Goal: Information Seeking & Learning: Learn about a topic

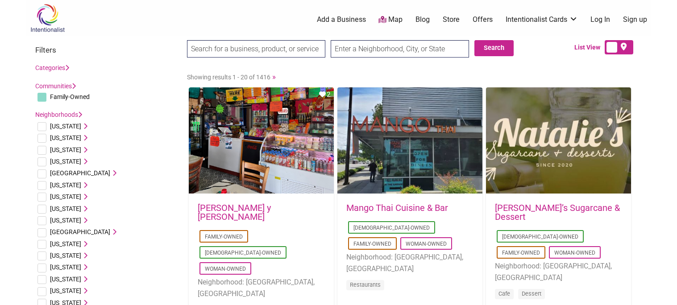
click at [358, 50] on input "text" at bounding box center [400, 48] width 138 height 17
type input "[GEOGRAPHIC_DATA], [GEOGRAPHIC_DATA]"
click at [501, 49] on button "Search" at bounding box center [493, 48] width 39 height 16
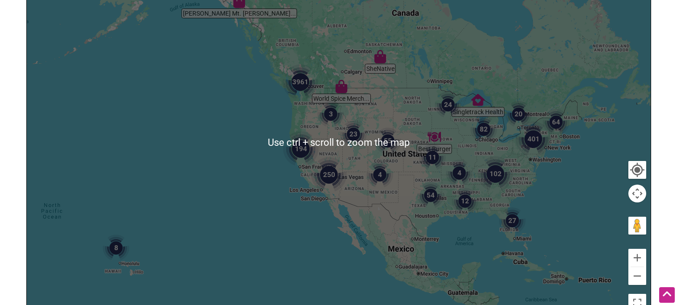
scroll to position [153, 0]
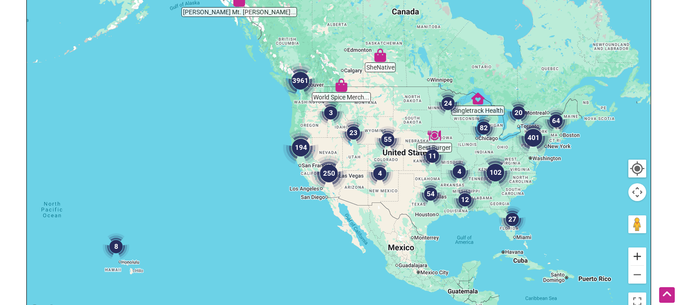
click at [636, 254] on button "Zoom in" at bounding box center [637, 257] width 18 height 18
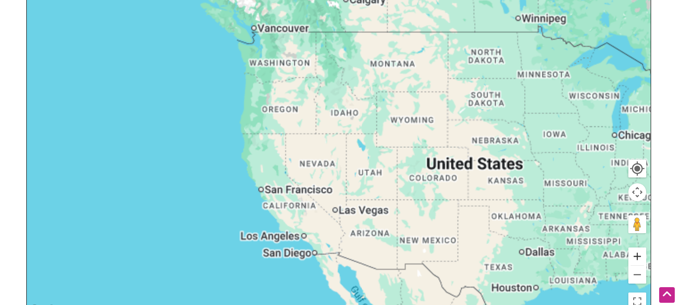
click at [636, 254] on button "Zoom in" at bounding box center [637, 257] width 18 height 18
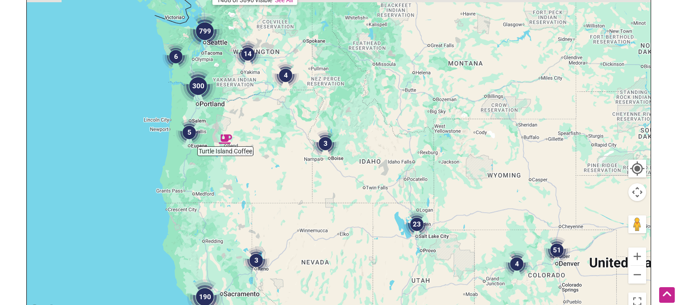
drag, startPoint x: 185, startPoint y: 42, endPoint x: 205, endPoint y: 121, distance: 81.5
click at [205, 121] on img "5" at bounding box center [189, 133] width 34 height 34
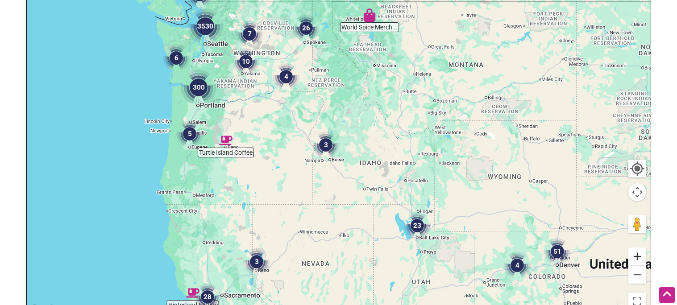
click at [635, 257] on button "Zoom in" at bounding box center [637, 257] width 18 height 18
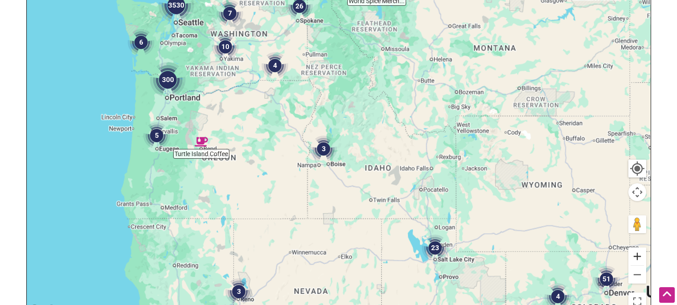
click at [635, 257] on button "Zoom in" at bounding box center [637, 257] width 18 height 18
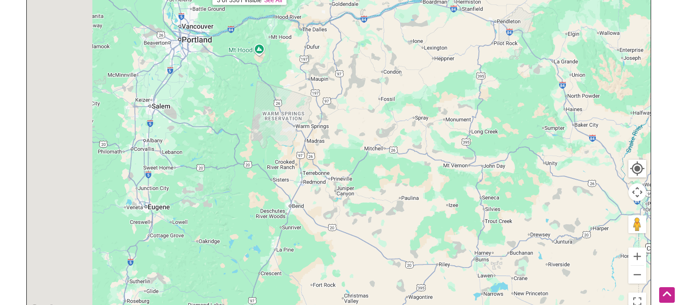
drag, startPoint x: 166, startPoint y: 114, endPoint x: 588, endPoint y: 162, distance: 425.2
click at [588, 162] on div "To navigate, press the arrow keys." at bounding box center [339, 141] width 624 height 347
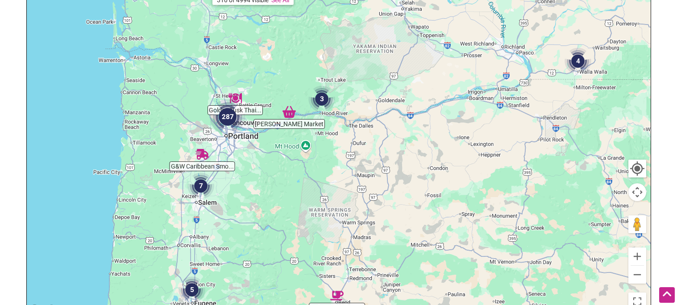
drag, startPoint x: 243, startPoint y: 95, endPoint x: 266, endPoint y: 188, distance: 95.3
click at [266, 188] on div "To navigate, press the arrow keys." at bounding box center [339, 141] width 624 height 347
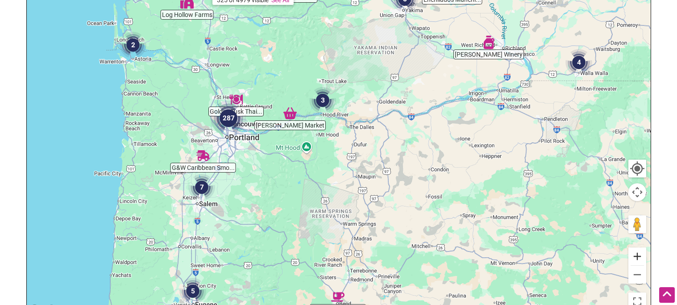
click at [640, 263] on button "Zoom in" at bounding box center [637, 257] width 18 height 18
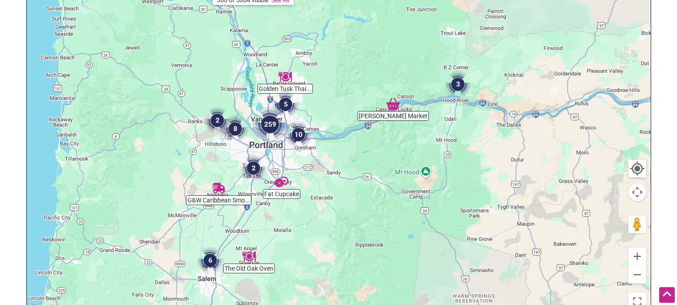
drag, startPoint x: 232, startPoint y: 154, endPoint x: 385, endPoint y: 171, distance: 154.4
click at [385, 171] on div "To navigate, press the arrow keys." at bounding box center [339, 141] width 624 height 347
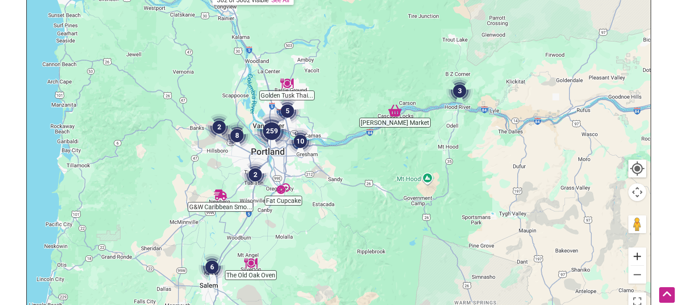
click at [634, 257] on button "Zoom in" at bounding box center [637, 257] width 18 height 18
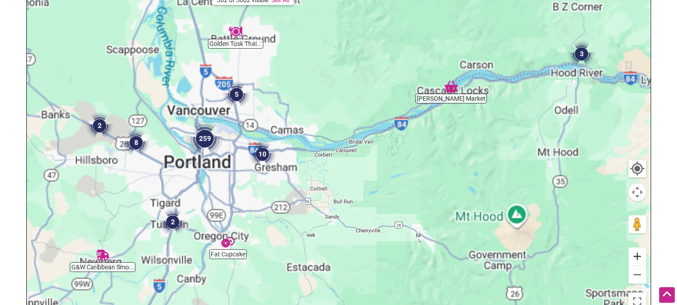
click at [634, 257] on button "Zoom in" at bounding box center [637, 257] width 18 height 18
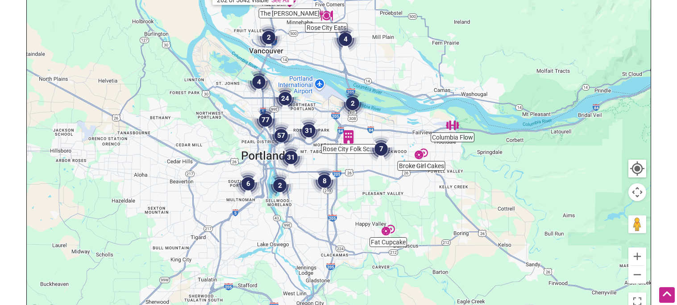
drag, startPoint x: 284, startPoint y: 160, endPoint x: 505, endPoint y: 135, distance: 222.3
click at [505, 135] on div "To navigate, press the arrow keys." at bounding box center [339, 141] width 624 height 347
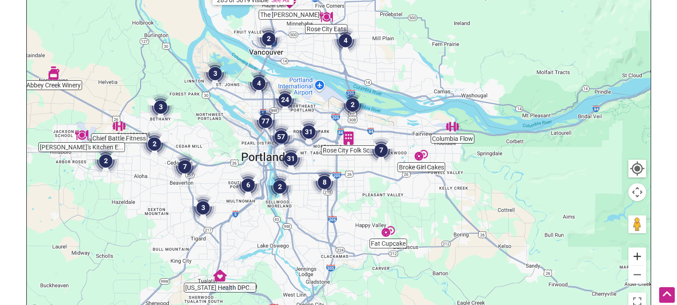
click at [642, 261] on button "Zoom in" at bounding box center [637, 257] width 18 height 18
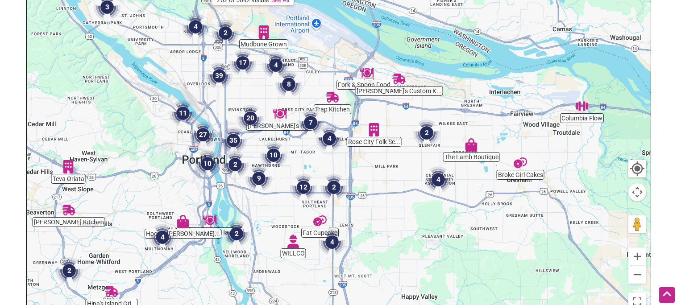
drag, startPoint x: 369, startPoint y: 186, endPoint x: 388, endPoint y: 171, distance: 24.8
click at [388, 171] on div "To navigate, press the arrow keys." at bounding box center [339, 141] width 624 height 347
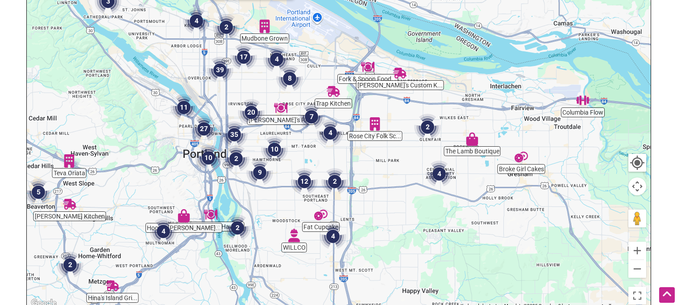
scroll to position [161, 0]
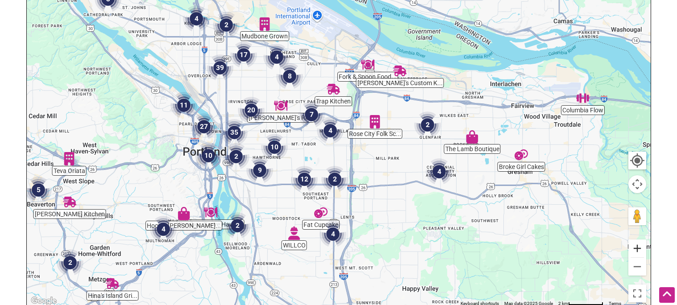
click at [637, 246] on button "Zoom in" at bounding box center [637, 249] width 18 height 18
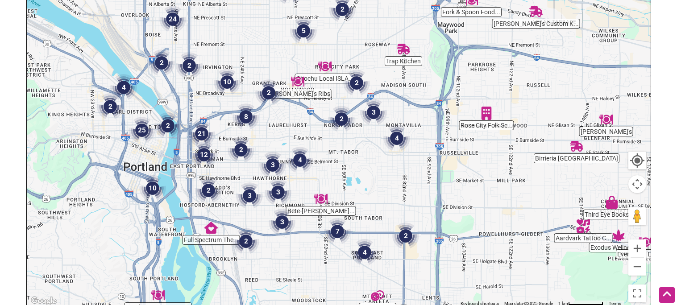
drag, startPoint x: 323, startPoint y: 184, endPoint x: 400, endPoint y: 181, distance: 76.8
click at [400, 181] on div "To navigate, press the arrow keys." at bounding box center [339, 133] width 624 height 347
click at [359, 85] on img "2" at bounding box center [357, 83] width 34 height 34
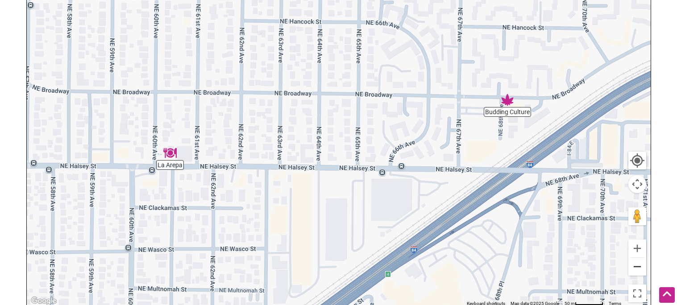
click at [633, 268] on button "Zoom out" at bounding box center [637, 267] width 18 height 18
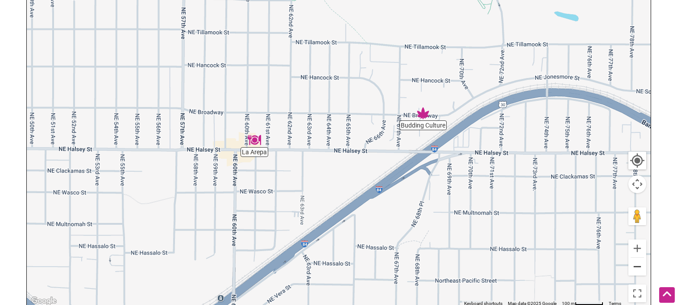
click at [633, 268] on button "Zoom out" at bounding box center [637, 267] width 18 height 18
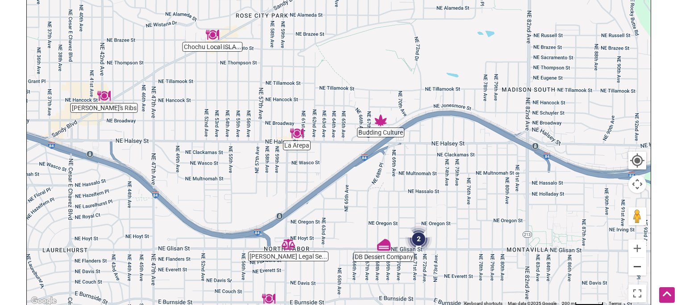
click at [633, 268] on button "Zoom out" at bounding box center [637, 267] width 18 height 18
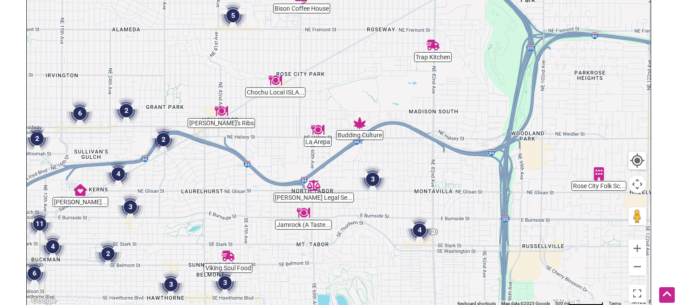
click at [375, 182] on img "3" at bounding box center [373, 179] width 34 height 34
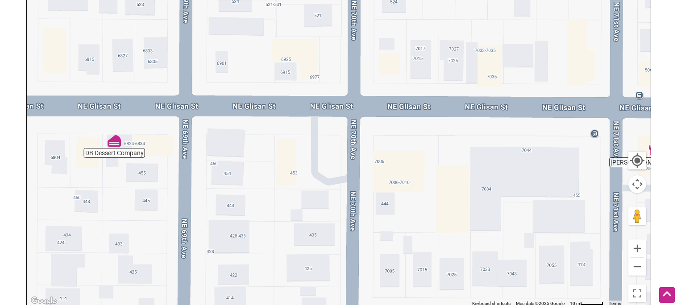
drag, startPoint x: 211, startPoint y: 163, endPoint x: 277, endPoint y: 183, distance: 69.0
click at [277, 183] on div "To navigate, press the arrow keys." at bounding box center [339, 133] width 624 height 347
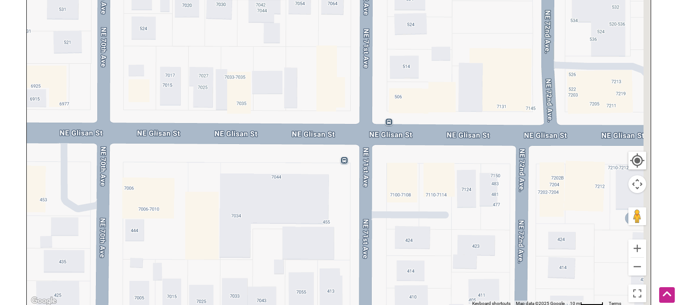
drag, startPoint x: 556, startPoint y: 58, endPoint x: 303, endPoint y: 85, distance: 253.9
click at [303, 85] on div "To navigate, press the arrow keys." at bounding box center [339, 133] width 624 height 347
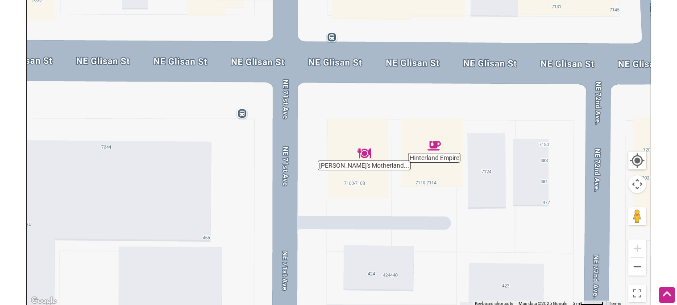
click at [365, 153] on img "Amir's Motherland Dish" at bounding box center [364, 153] width 21 height 21
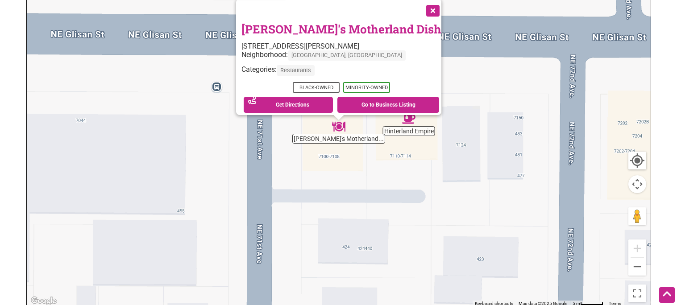
click at [421, 3] on button "Close" at bounding box center [432, 10] width 22 height 22
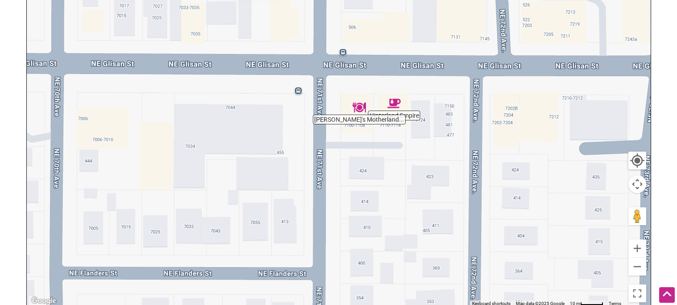
click at [392, 103] on img "Hinterland Empire" at bounding box center [394, 103] width 21 height 21
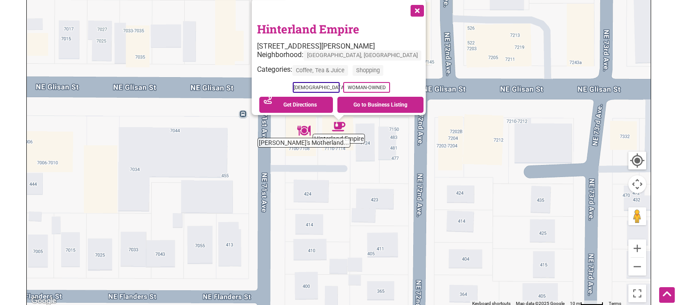
click at [405, 7] on button "Close" at bounding box center [416, 10] width 22 height 22
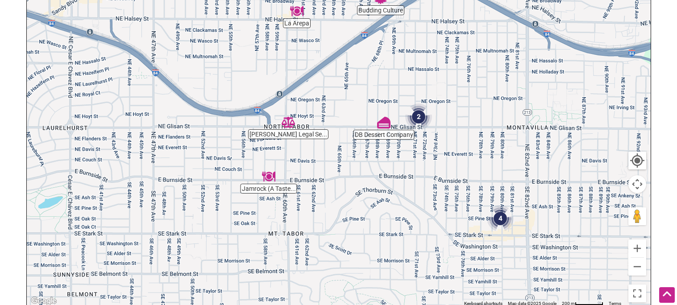
drag, startPoint x: 246, startPoint y: 157, endPoint x: 373, endPoint y: 127, distance: 130.1
click at [373, 127] on div "To navigate, press the arrow keys." at bounding box center [339, 133] width 624 height 347
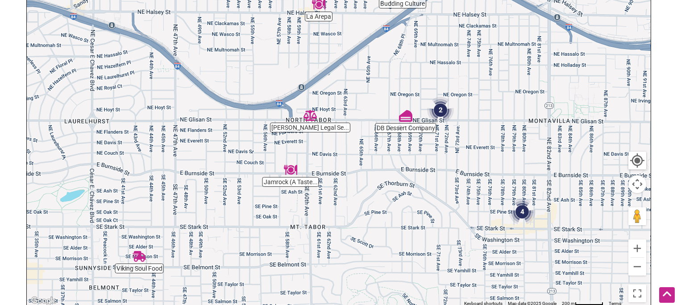
click at [525, 211] on img "4" at bounding box center [522, 212] width 34 height 34
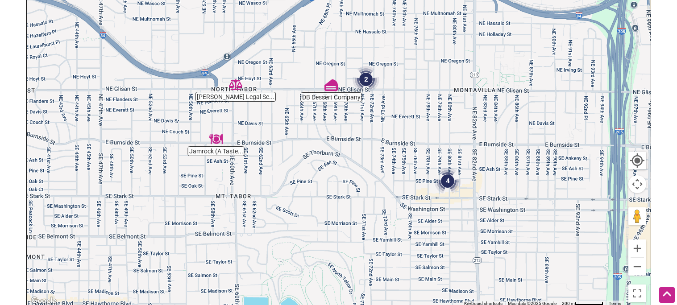
drag, startPoint x: 279, startPoint y: 128, endPoint x: 374, endPoint y: 203, distance: 121.7
click at [374, 203] on div "To navigate, press the arrow keys." at bounding box center [339, 133] width 624 height 347
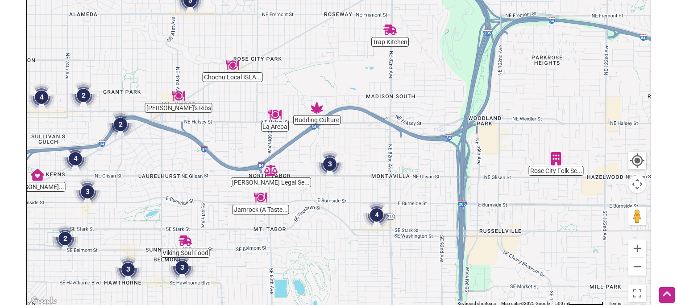
drag, startPoint x: 217, startPoint y: 114, endPoint x: 220, endPoint y: 152, distance: 38.1
click at [220, 152] on div "To navigate, press the arrow keys." at bounding box center [339, 133] width 624 height 347
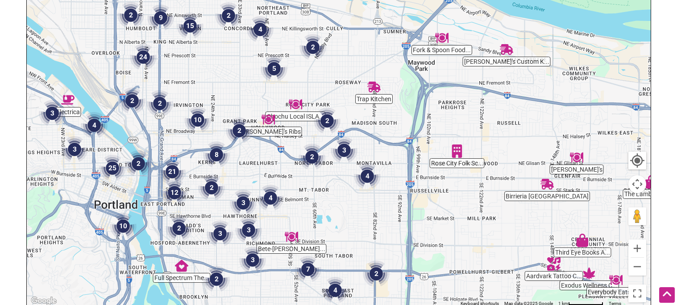
drag, startPoint x: 253, startPoint y: 48, endPoint x: 272, endPoint y: 87, distance: 43.3
click at [272, 86] on img "5" at bounding box center [274, 69] width 34 height 34
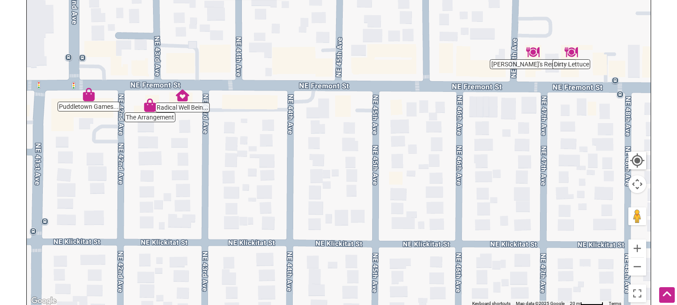
drag, startPoint x: 195, startPoint y: 105, endPoint x: 247, endPoint y: 132, distance: 58.3
click at [247, 132] on div "To navigate, press the arrow keys." at bounding box center [339, 133] width 624 height 347
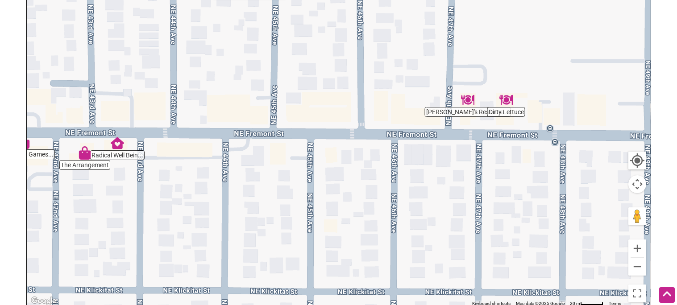
drag, startPoint x: 247, startPoint y: 132, endPoint x: 167, endPoint y: 191, distance: 99.1
click at [167, 191] on div "To navigate, press the arrow keys." at bounding box center [339, 133] width 624 height 347
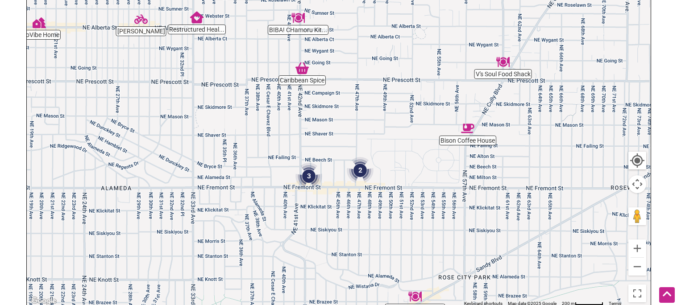
drag, startPoint x: 322, startPoint y: 55, endPoint x: 320, endPoint y: 127, distance: 71.4
click at [320, 127] on div "To navigate, press the arrow keys." at bounding box center [339, 133] width 624 height 347
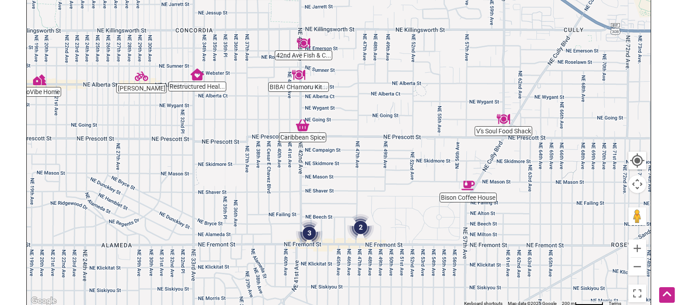
drag, startPoint x: 265, startPoint y: 59, endPoint x: 263, endPoint y: 122, distance: 63.4
click at [263, 122] on div "To navigate, press the arrow keys." at bounding box center [339, 133] width 624 height 347
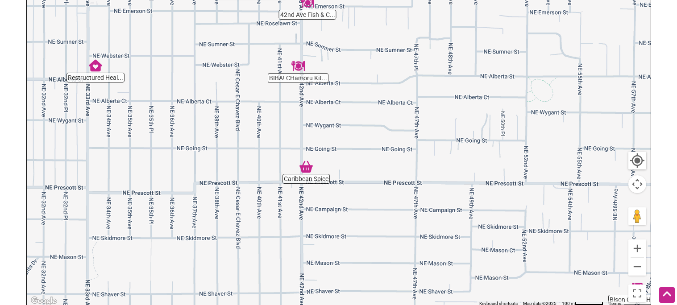
click at [300, 62] on img "BIBA! CHamoru Kitchen" at bounding box center [298, 66] width 21 height 21
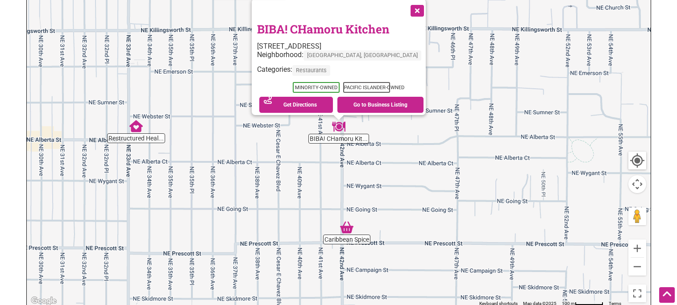
click at [405, 9] on button "Close" at bounding box center [416, 10] width 22 height 22
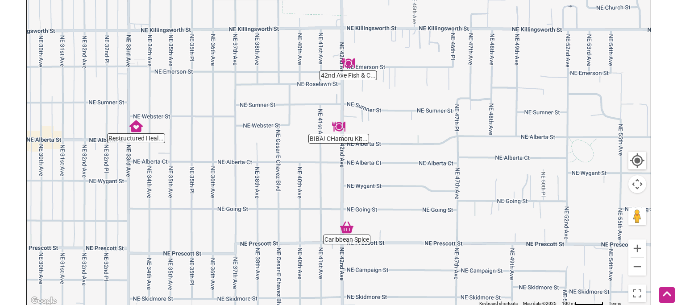
click at [352, 69] on img "42nd Ave Fish & Chips" at bounding box center [348, 63] width 21 height 21
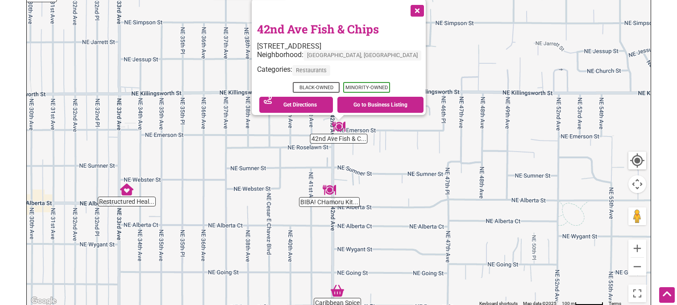
click at [405, 7] on button "Close" at bounding box center [416, 10] width 22 height 22
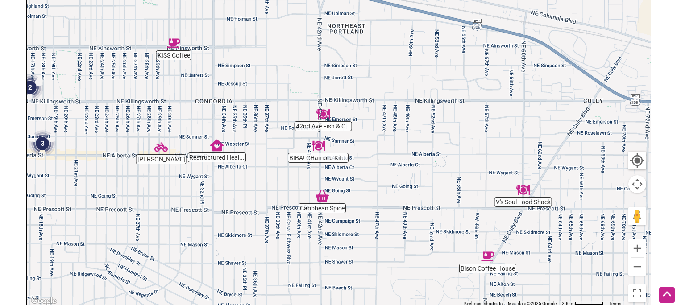
click at [171, 41] on img "KISS Coffee" at bounding box center [173, 43] width 21 height 21
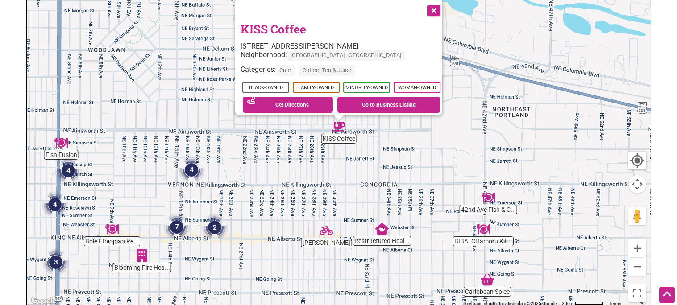
click at [439, 4] on button "Close" at bounding box center [433, 10] width 22 height 22
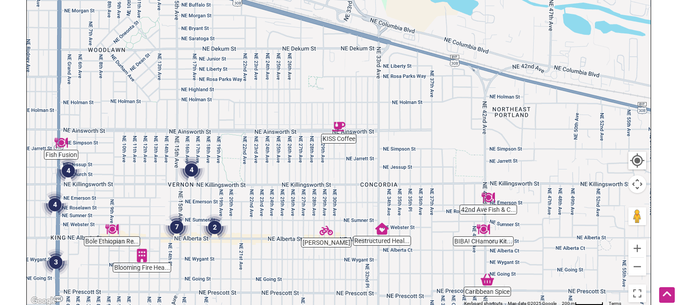
click at [60, 142] on img "Fish Fusion" at bounding box center [61, 143] width 21 height 21
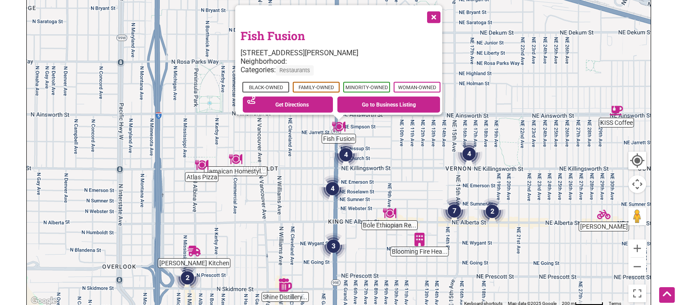
click at [438, 12] on button "Close" at bounding box center [433, 16] width 22 height 22
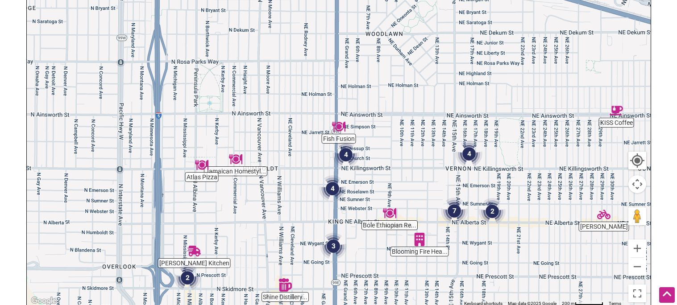
click at [238, 163] on img "Jamaican Homestyle Cuisine" at bounding box center [235, 159] width 21 height 21
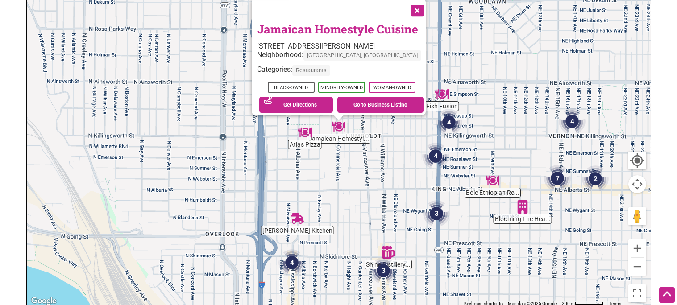
click at [415, 7] on button "Close" at bounding box center [416, 10] width 22 height 22
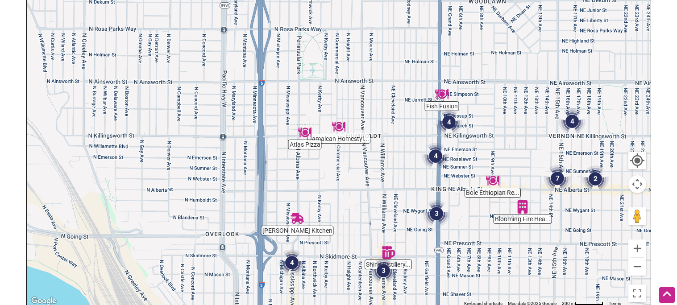
click at [302, 133] on img "Atlas Pizza" at bounding box center [304, 132] width 21 height 21
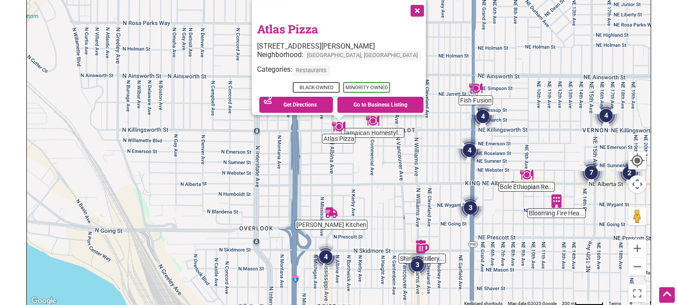
click at [405, 7] on button "Close" at bounding box center [416, 10] width 22 height 22
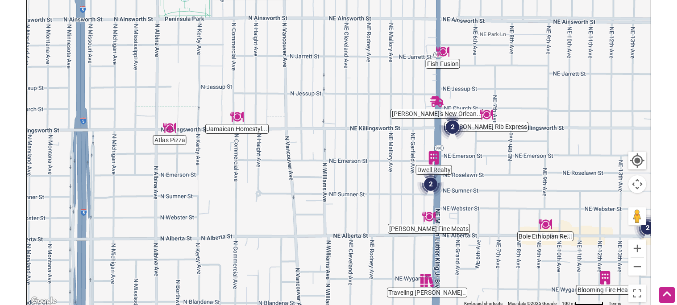
click at [436, 96] on img "Hana's New Orleans Snowballs & More" at bounding box center [437, 101] width 21 height 21
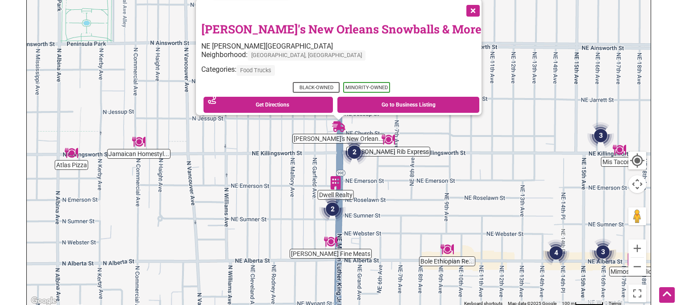
click at [461, 9] on button "Close" at bounding box center [472, 10] width 22 height 22
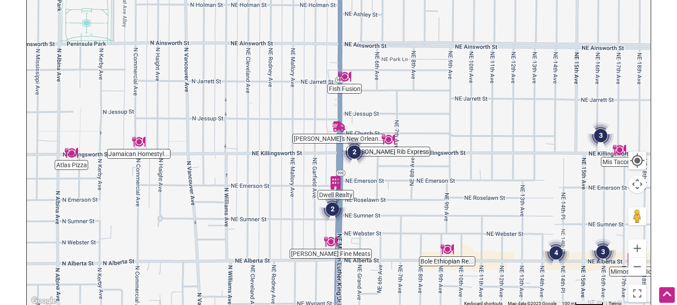
click at [356, 154] on img "2" at bounding box center [354, 152] width 34 height 34
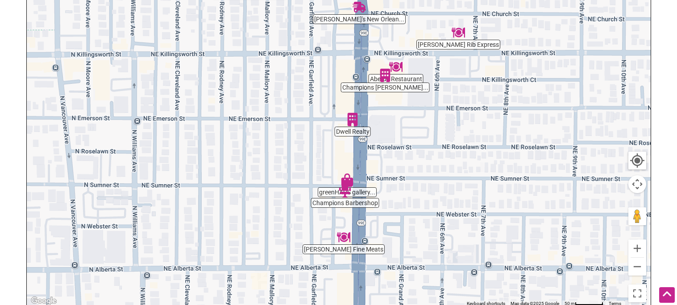
drag, startPoint x: 399, startPoint y: 171, endPoint x: 396, endPoint y: 112, distance: 59.0
click at [396, 112] on div "To navigate, press the arrow keys." at bounding box center [339, 133] width 624 height 347
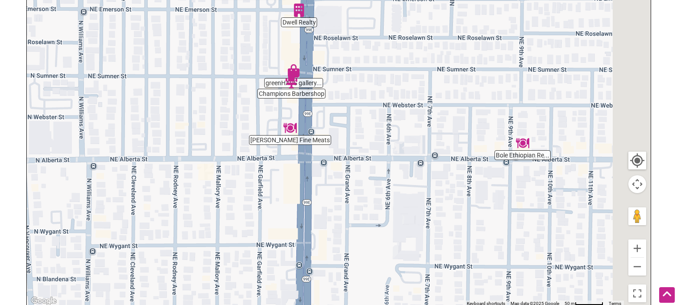
drag, startPoint x: 414, startPoint y: 242, endPoint x: 357, endPoint y: 126, distance: 129.3
click at [357, 126] on div "To navigate, press the arrow keys." at bounding box center [339, 133] width 624 height 347
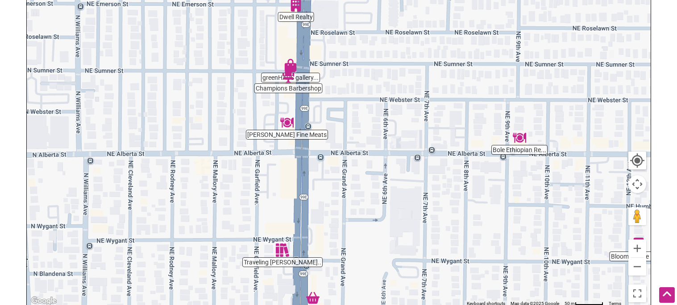
click at [283, 124] on img "Cason's Fine Meats" at bounding box center [287, 122] width 21 height 21
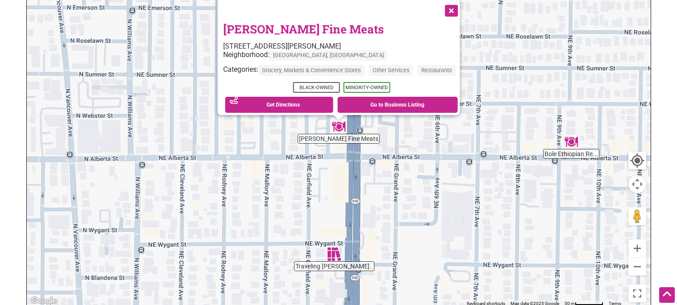
click at [457, 6] on button "Close" at bounding box center [450, 10] width 22 height 22
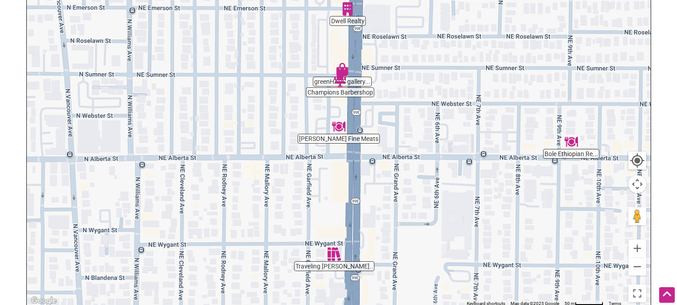
click at [333, 255] on img "Traveling Pilar Books" at bounding box center [334, 254] width 21 height 21
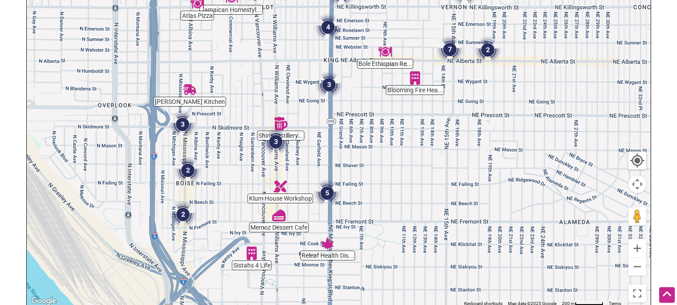
drag, startPoint x: 468, startPoint y: 136, endPoint x: 348, endPoint y: 113, distance: 122.2
click at [348, 113] on div "To navigate, press the arrow keys." at bounding box center [339, 133] width 624 height 347
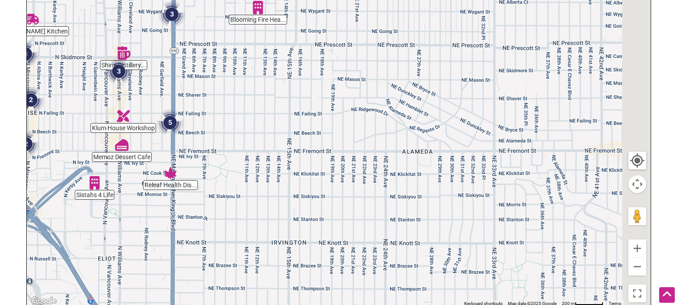
drag, startPoint x: 396, startPoint y: 156, endPoint x: 244, endPoint y: 55, distance: 182.1
click at [244, 55] on div "To navigate, press the arrow keys." at bounding box center [339, 133] width 624 height 347
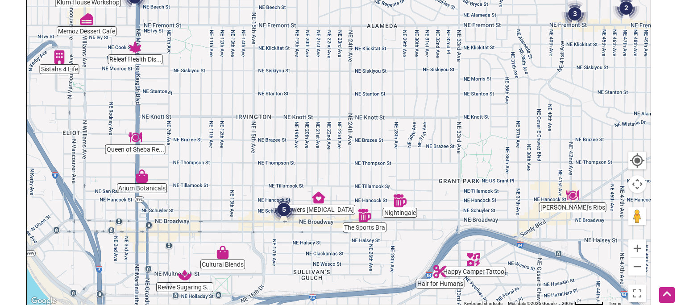
drag, startPoint x: 333, startPoint y: 267, endPoint x: 405, endPoint y: 210, distance: 91.8
click at [405, 210] on div "To navigate, press the arrow keys." at bounding box center [339, 133] width 624 height 347
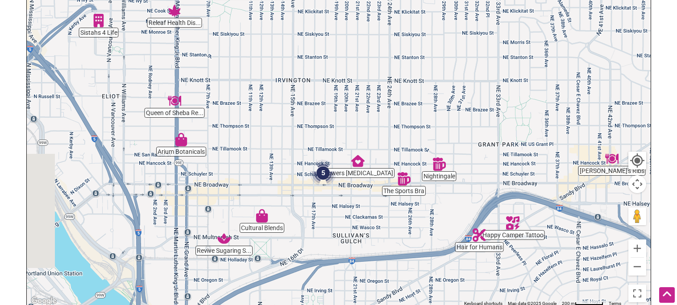
click at [405, 210] on div "To navigate, press the arrow keys." at bounding box center [339, 133] width 624 height 347
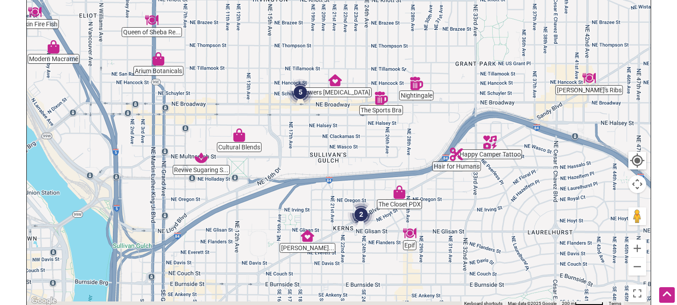
drag, startPoint x: 511, startPoint y: 253, endPoint x: 456, endPoint y: 187, distance: 85.2
click at [456, 187] on div "To navigate, press the arrow keys." at bounding box center [339, 133] width 624 height 347
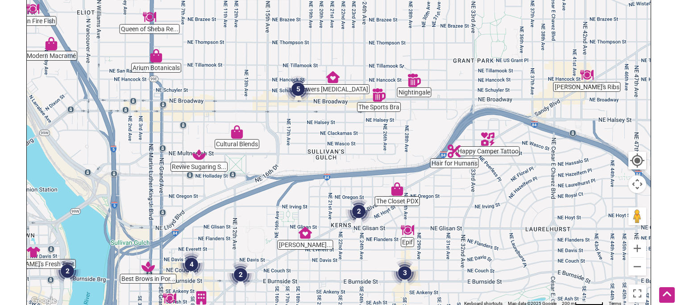
click at [397, 194] on img "The Closet PDX" at bounding box center [397, 189] width 21 height 21
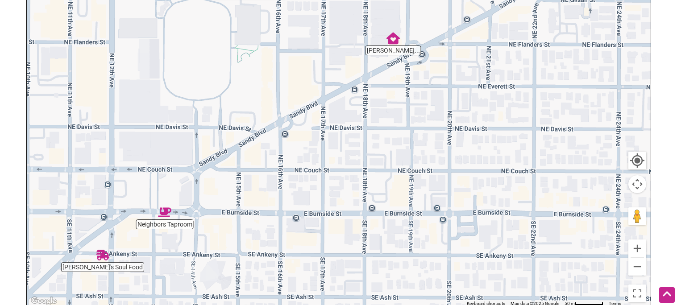
drag, startPoint x: 162, startPoint y: 252, endPoint x: 180, endPoint y: 243, distance: 20.4
click at [180, 243] on div "To navigate, press the arrow keys." at bounding box center [339, 133] width 624 height 347
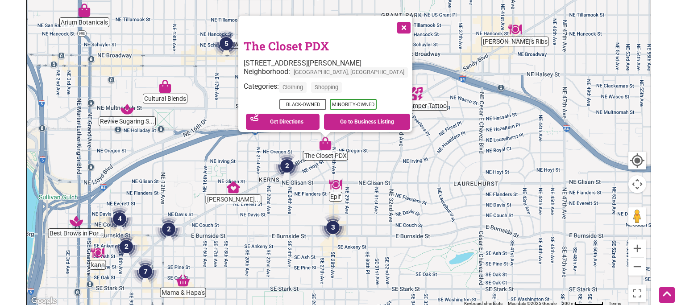
click at [392, 22] on button "Close" at bounding box center [403, 27] width 22 height 22
